Goal: Task Accomplishment & Management: Complete application form

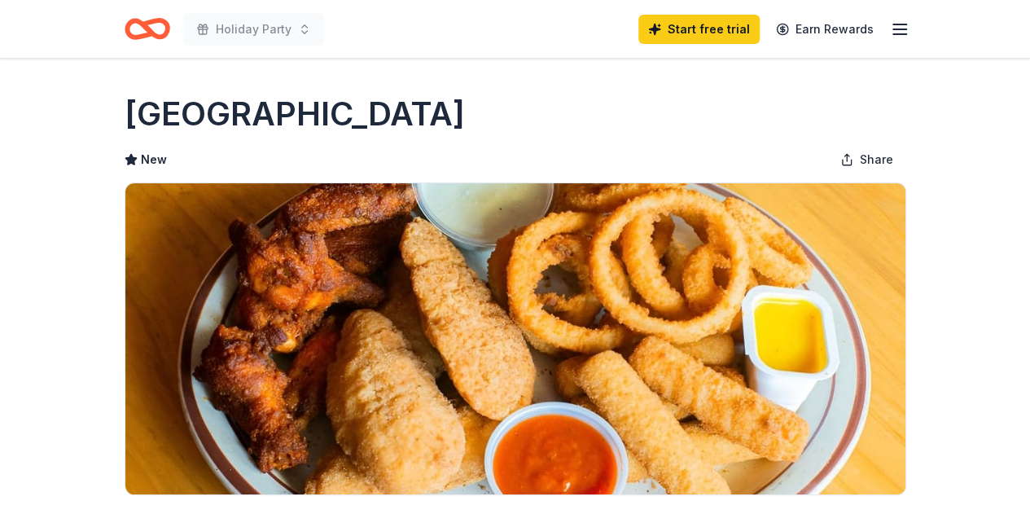
click at [557, 46] on div "Holiday Party Start free trial Earn Rewards" at bounding box center [515, 29] width 781 height 38
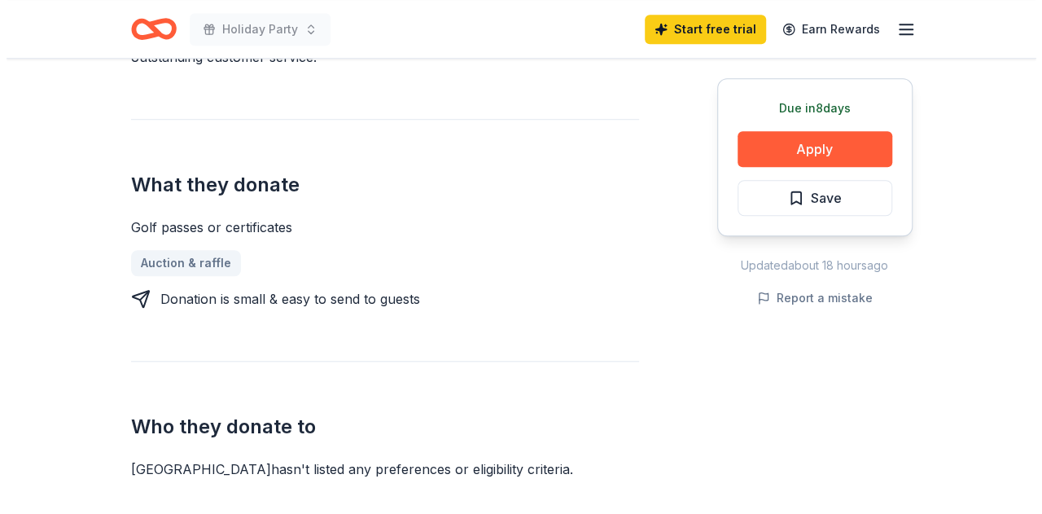
scroll to position [510, 0]
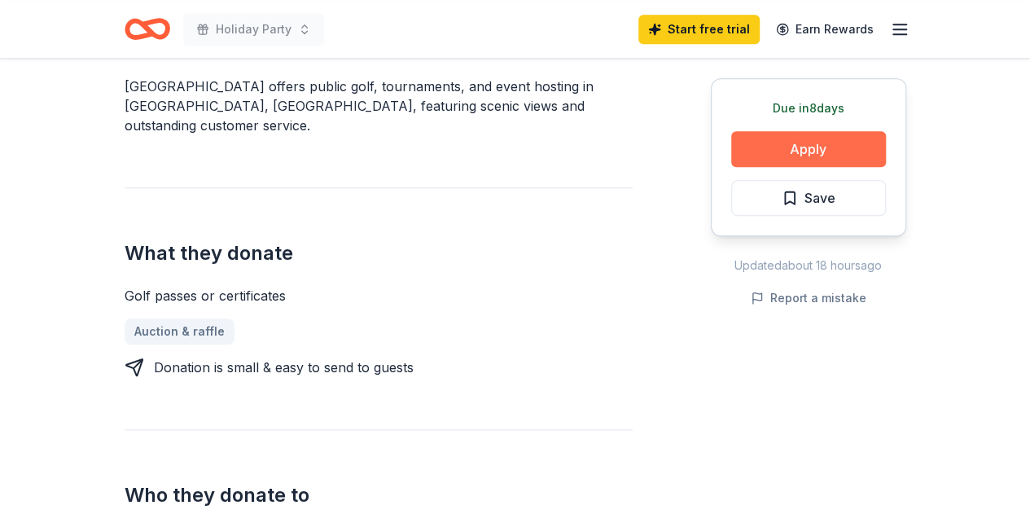
drag, startPoint x: 747, startPoint y: 204, endPoint x: 752, endPoint y: 163, distance: 41.0
click at [752, 163] on div "Due in 8 days Apply Save" at bounding box center [808, 157] width 195 height 158
click at [752, 163] on button "Apply" at bounding box center [808, 149] width 155 height 36
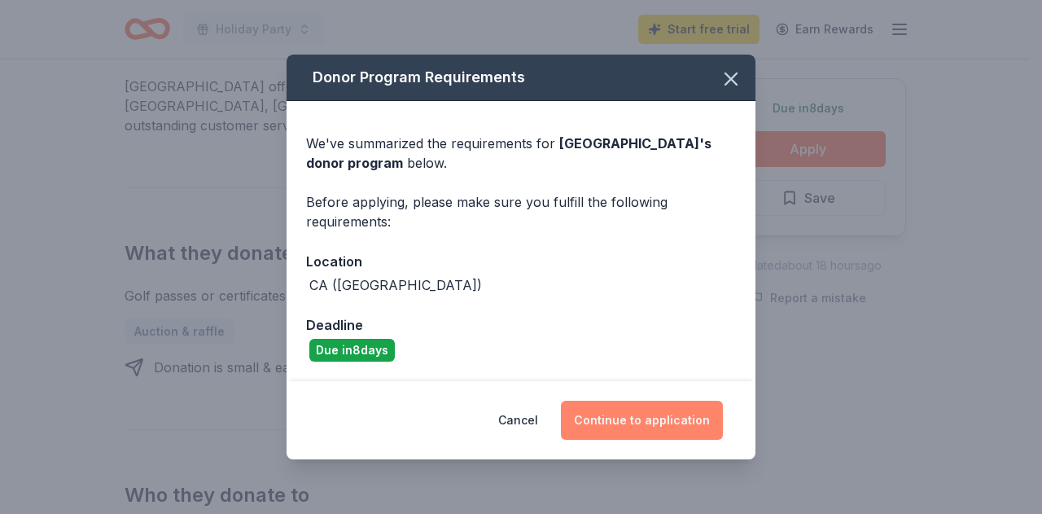
click at [617, 421] on button "Continue to application" at bounding box center [642, 420] width 162 height 39
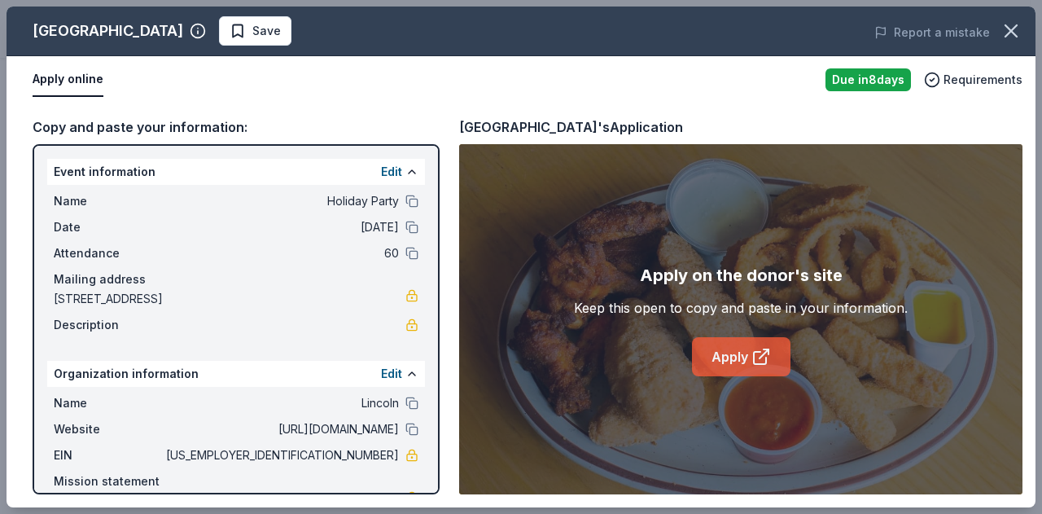
click at [780, 344] on link "Apply" at bounding box center [741, 356] width 99 height 39
drag, startPoint x: 33, startPoint y: 27, endPoint x: 160, endPoint y: 30, distance: 127.0
click at [160, 30] on div "Dublin Ranch Golf" at bounding box center [119, 31] width 173 height 26
drag, startPoint x: 160, startPoint y: 30, endPoint x: 57, endPoint y: 25, distance: 102.7
click at [57, 25] on div "Dublin Ranch Golf" at bounding box center [119, 31] width 173 height 26
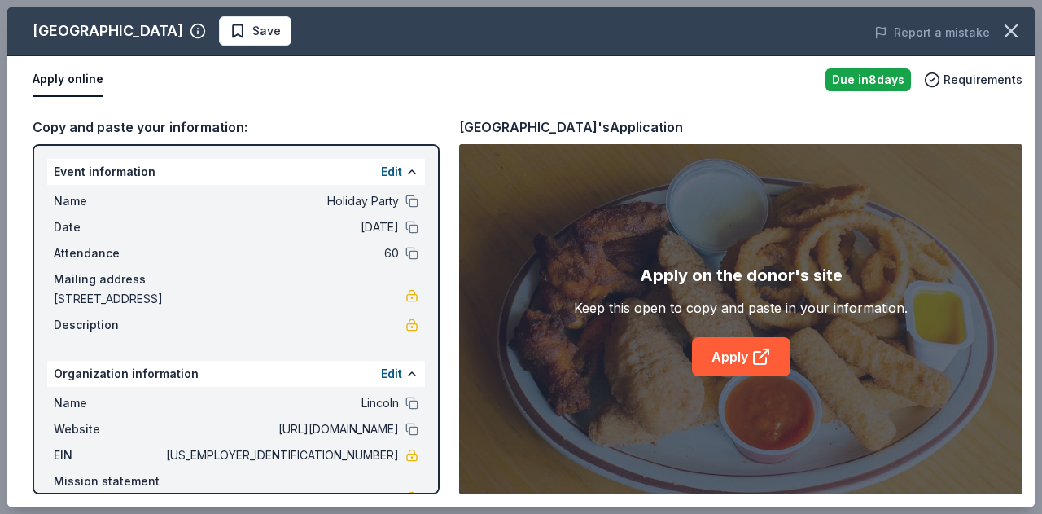
scroll to position [57, 0]
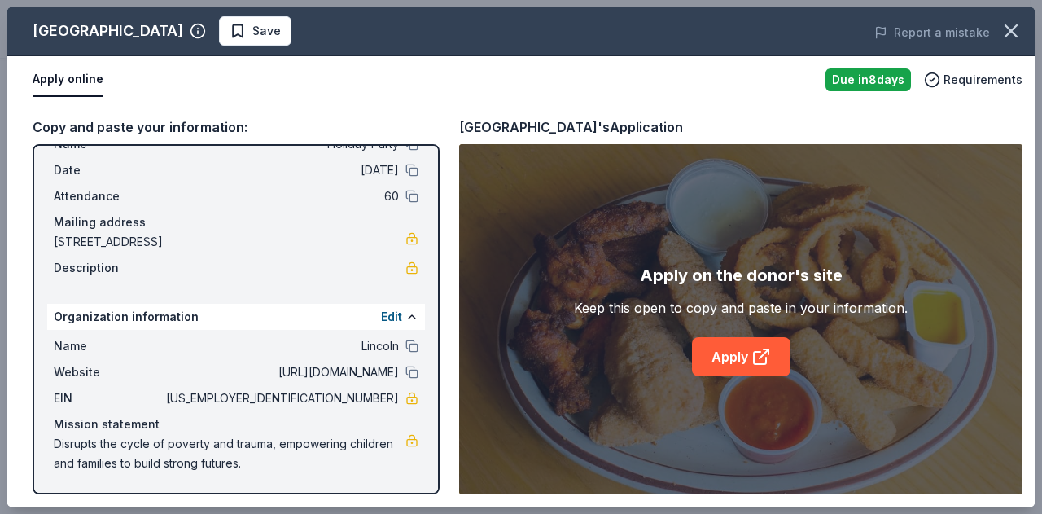
click at [442, 180] on div "Copy and paste your information: Event information Edit Name Holiday Party Date…" at bounding box center [521, 305] width 1029 height 404
drag, startPoint x: 442, startPoint y: 180, endPoint x: 417, endPoint y: 265, distance: 89.1
click at [417, 265] on div "Event information Edit Name Holiday Party Date 10/16/25 Attendance 60 Mailing a…" at bounding box center [236, 319] width 407 height 350
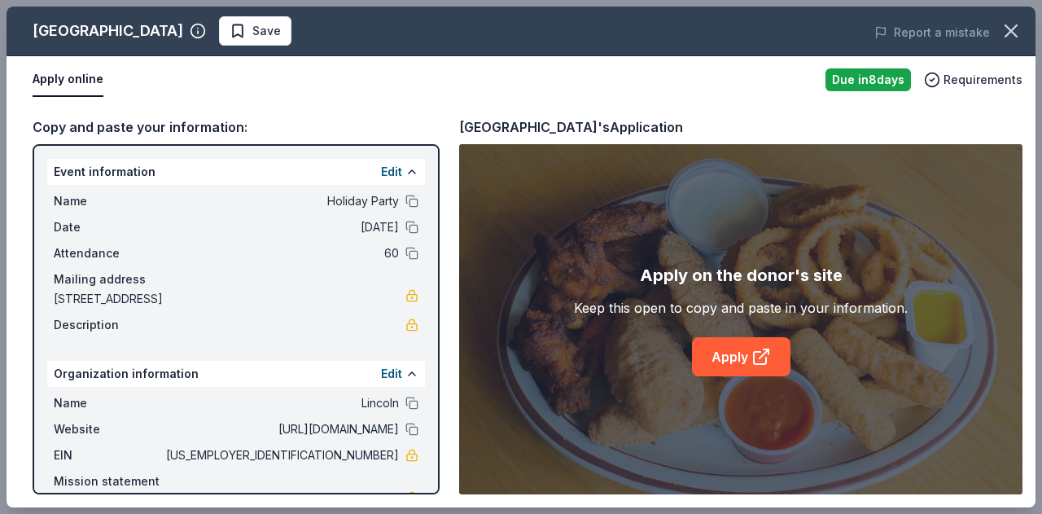
drag, startPoint x: 549, startPoint y: 239, endPoint x: 490, endPoint y: 279, distance: 71.4
click at [490, 279] on div "Apply on the donor's site Keep this open to copy and paste in your information.…" at bounding box center [740, 319] width 563 height 350
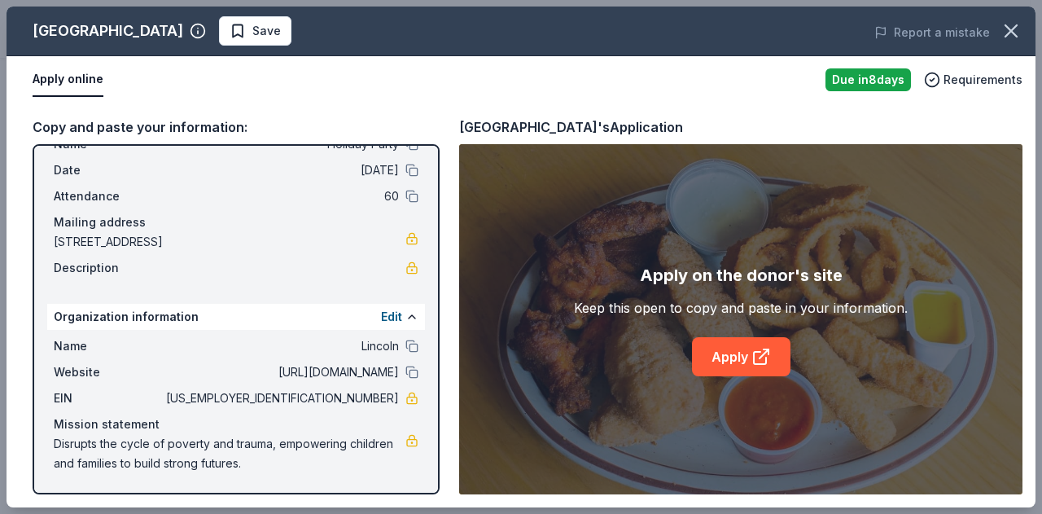
click at [484, 348] on div "Apply on the donor's site Keep this open to copy and paste in your information.…" at bounding box center [740, 319] width 563 height 350
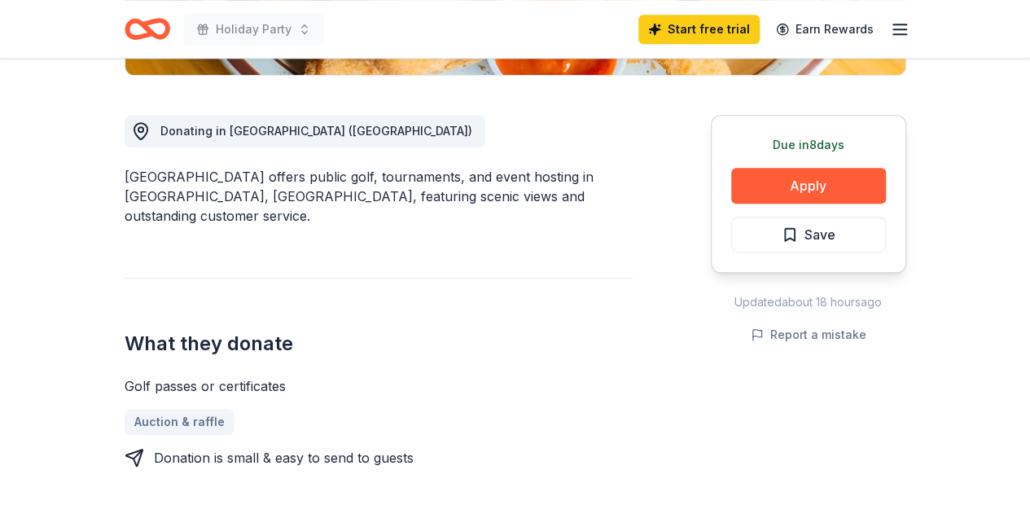
scroll to position [417, 0]
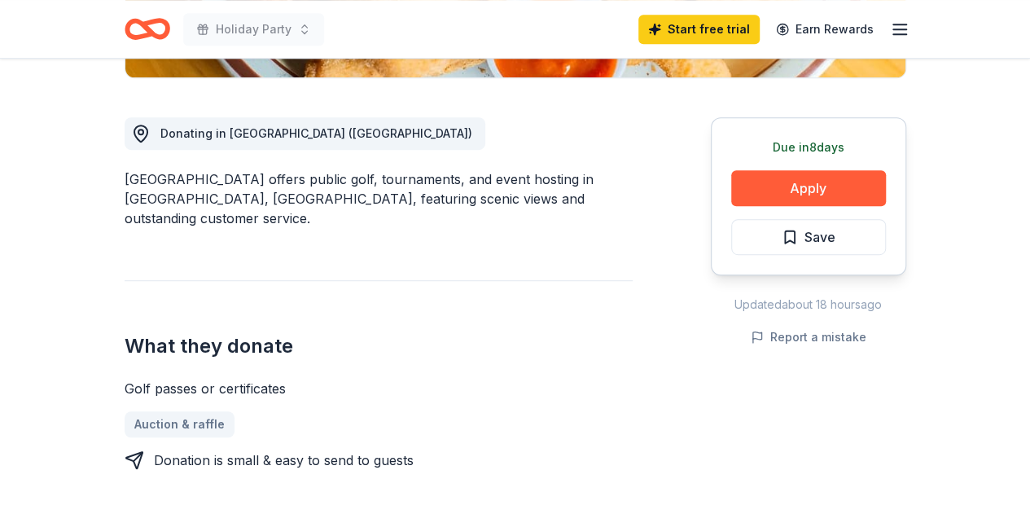
drag, startPoint x: 125, startPoint y: 368, endPoint x: 299, endPoint y: 362, distance: 174.3
click at [299, 379] on div "Golf passes or certificates" at bounding box center [379, 389] width 508 height 20
drag, startPoint x: 299, startPoint y: 362, endPoint x: 147, endPoint y: 349, distance: 152.8
click at [147, 349] on div "What they donate Golf passes or certificates Auction & raffle Donation is small…" at bounding box center [379, 375] width 508 height 190
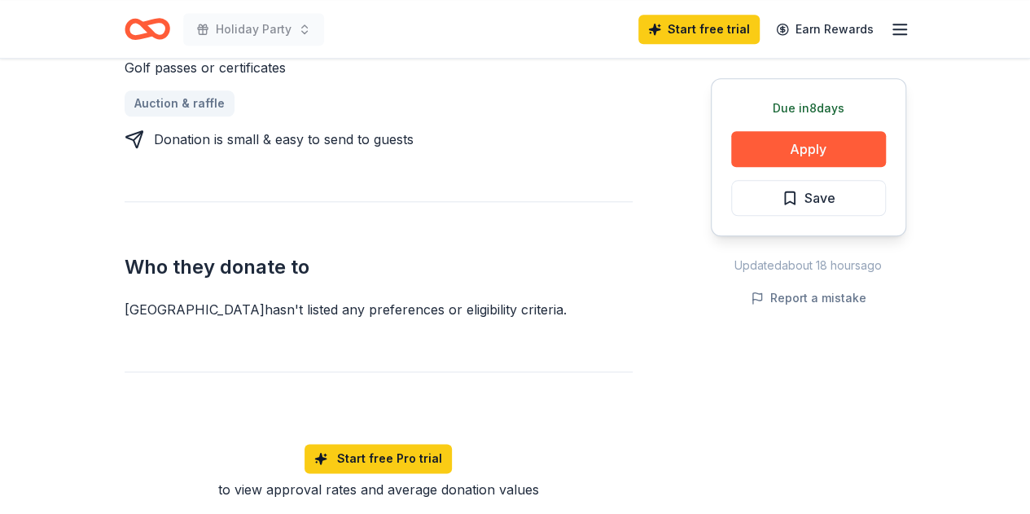
scroll to position [742, 0]
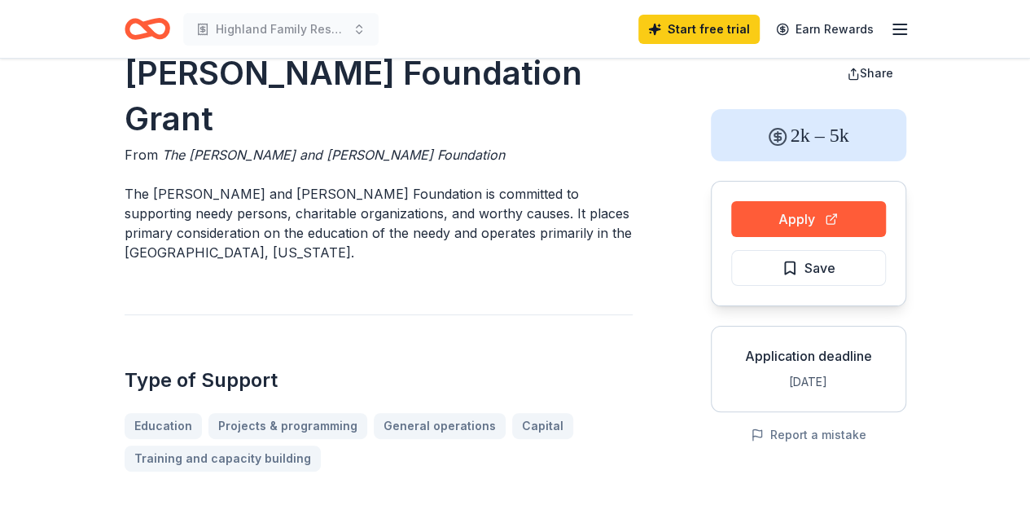
scroll to position [33, 0]
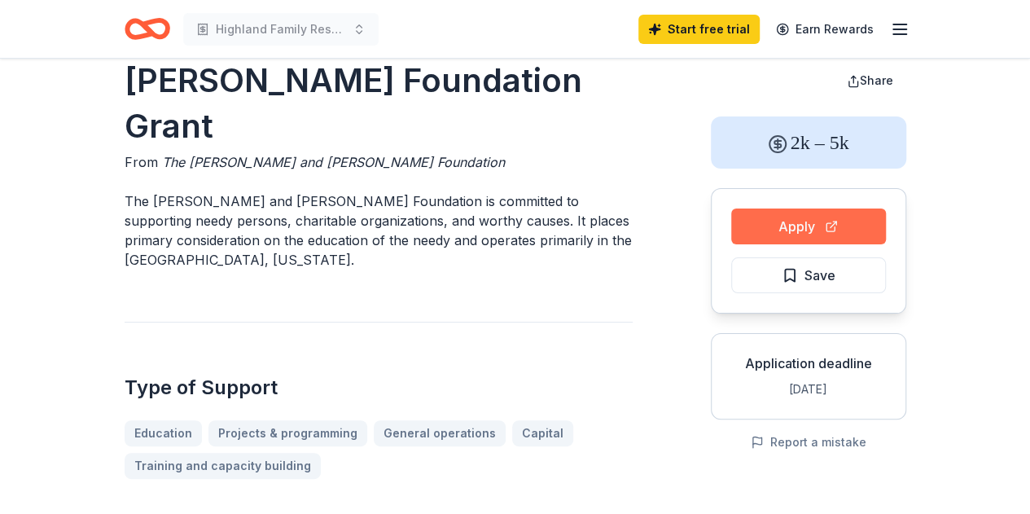
click at [764, 224] on button "Apply" at bounding box center [808, 226] width 155 height 36
